Goal: Information Seeking & Learning: Learn about a topic

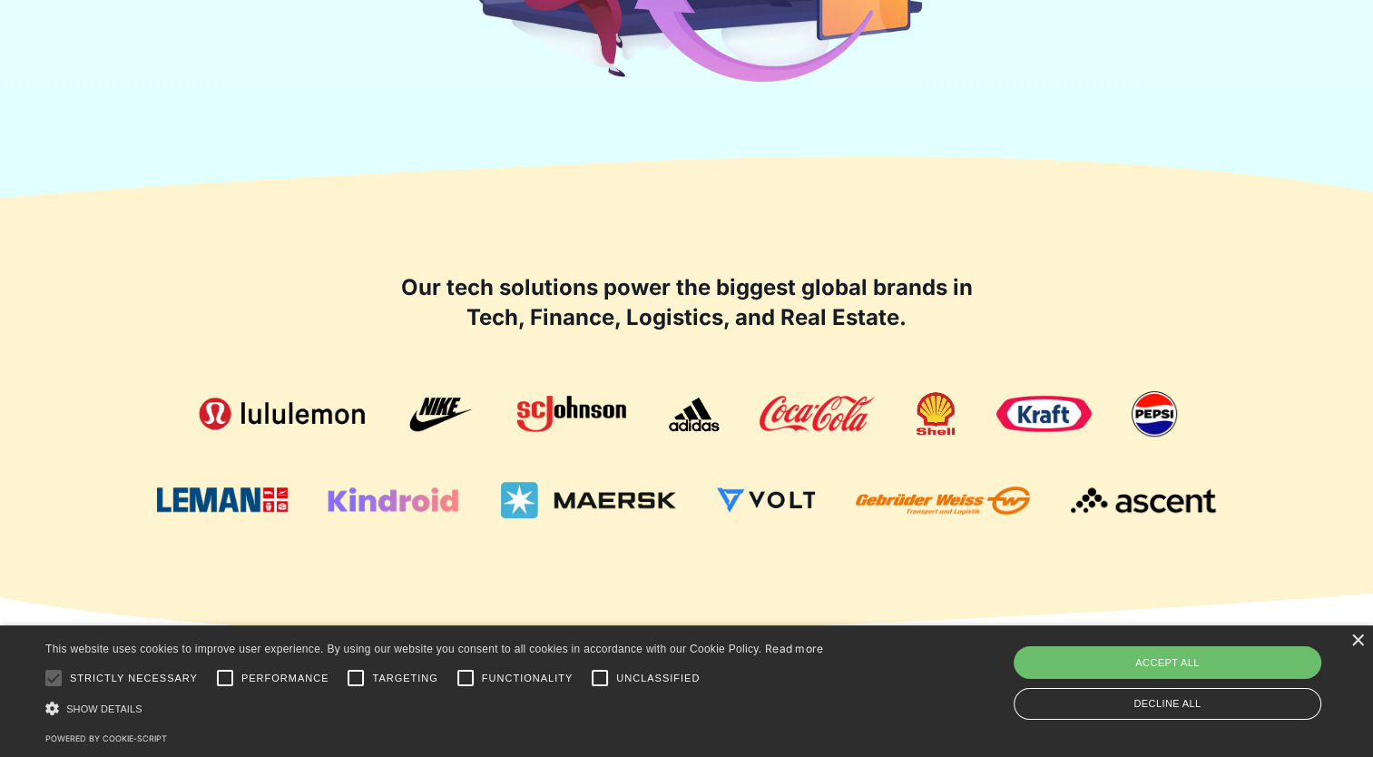
scroll to position [942, 0]
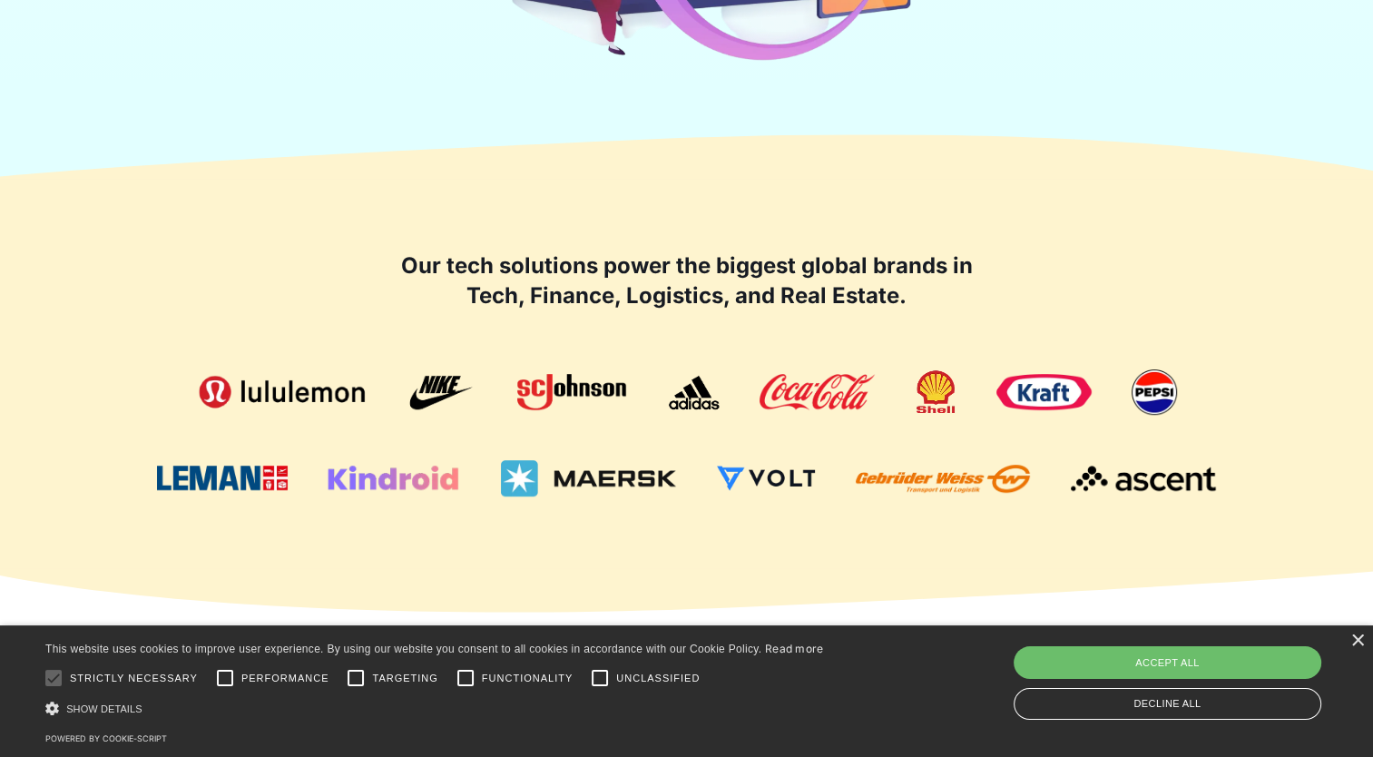
click at [819, 705] on div "Show details Hide details" at bounding box center [434, 708] width 779 height 19
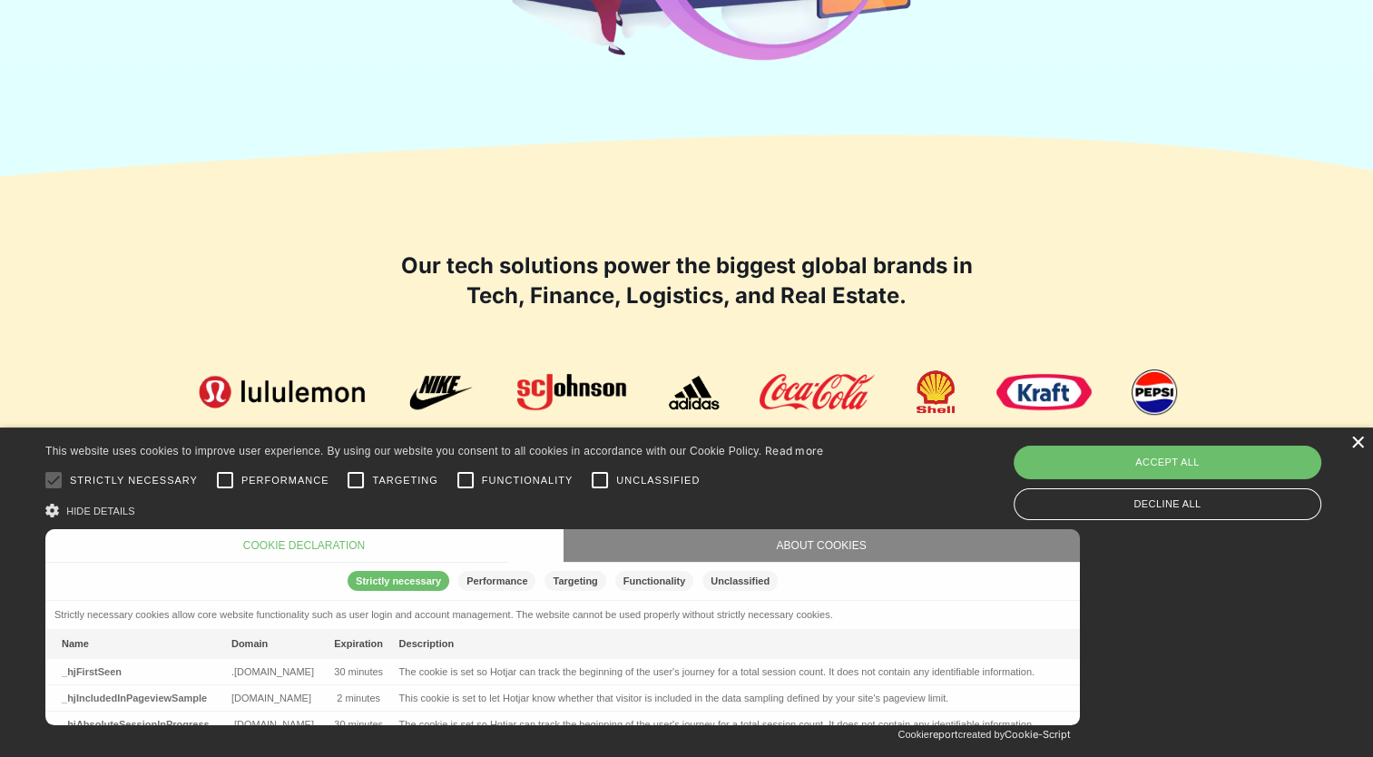
click at [1358, 446] on div "×" at bounding box center [1357, 443] width 14 height 14
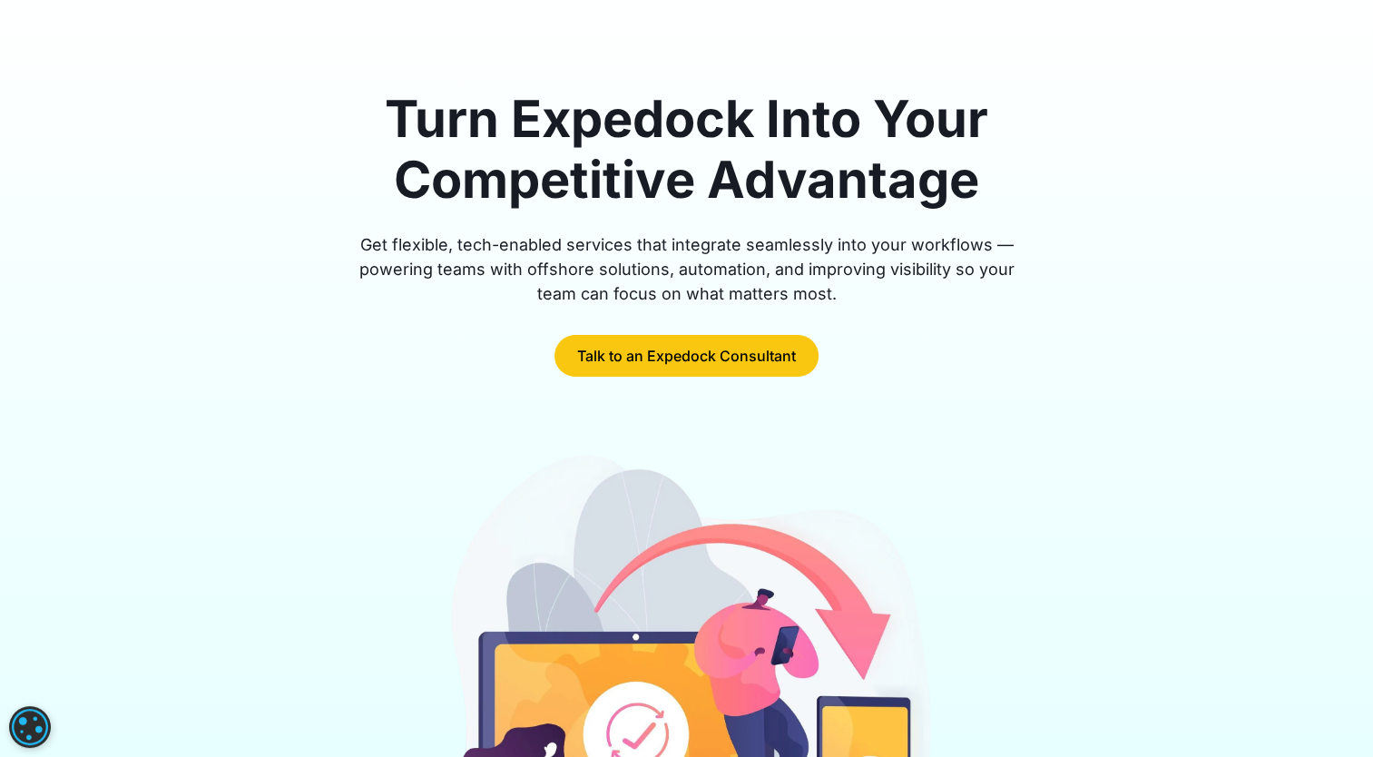
scroll to position [0, 0]
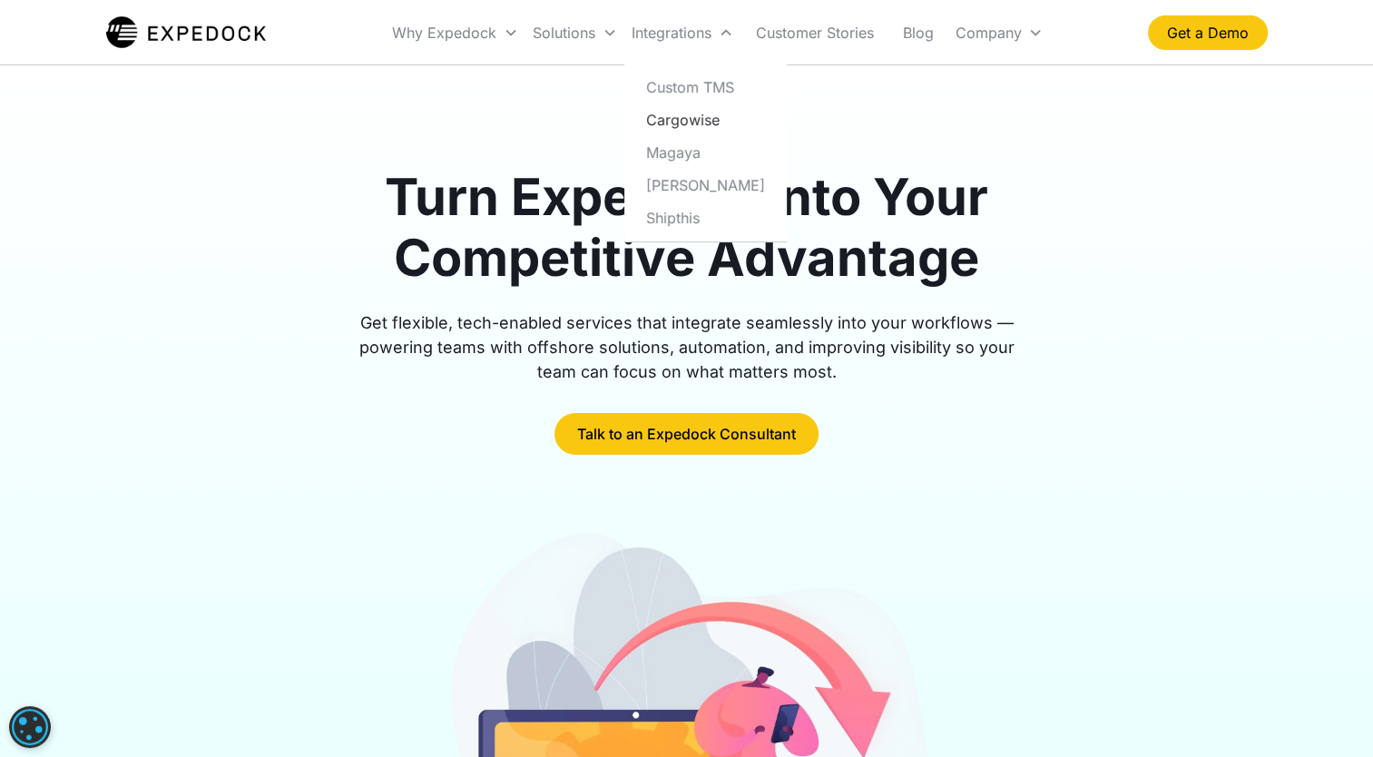
click at [708, 122] on link "Cargowise" at bounding box center [706, 119] width 148 height 33
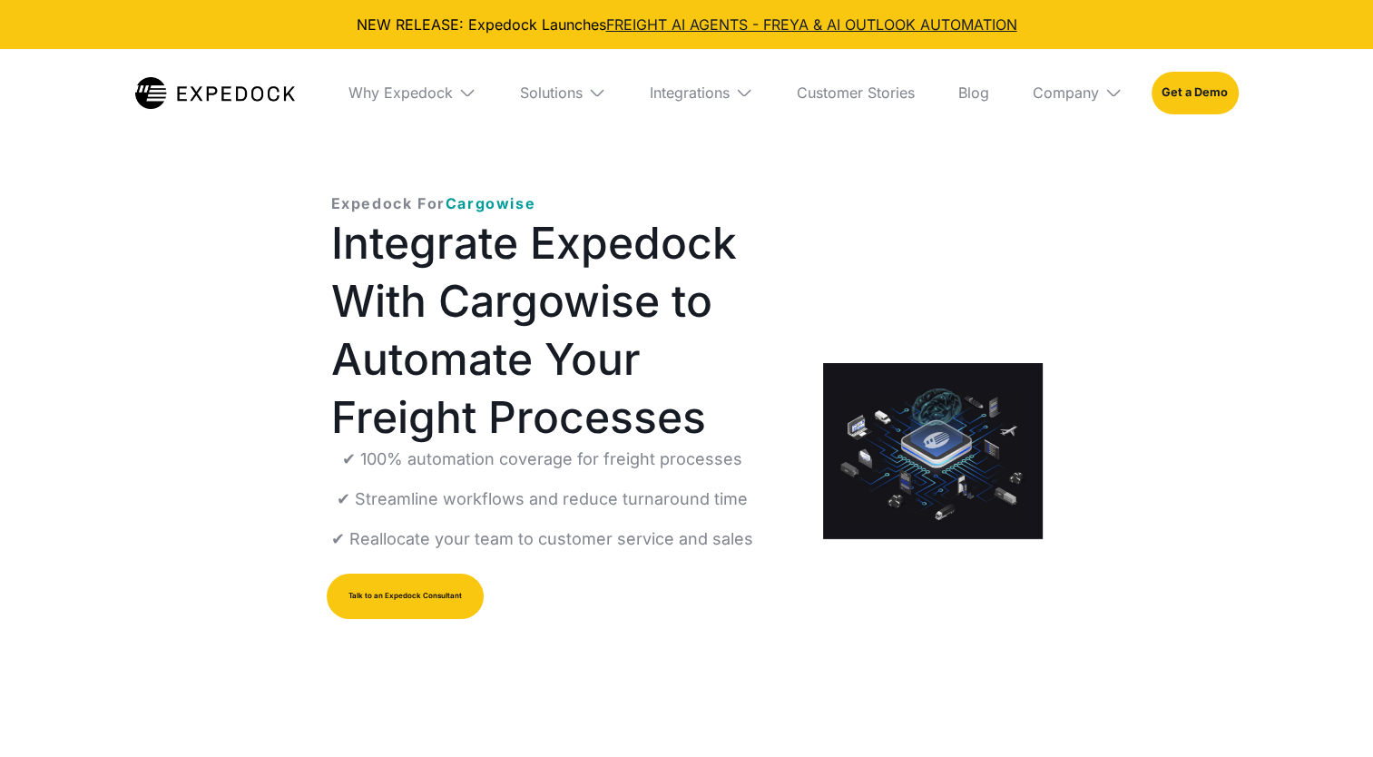
select select
